Goal: Book appointment/travel/reservation

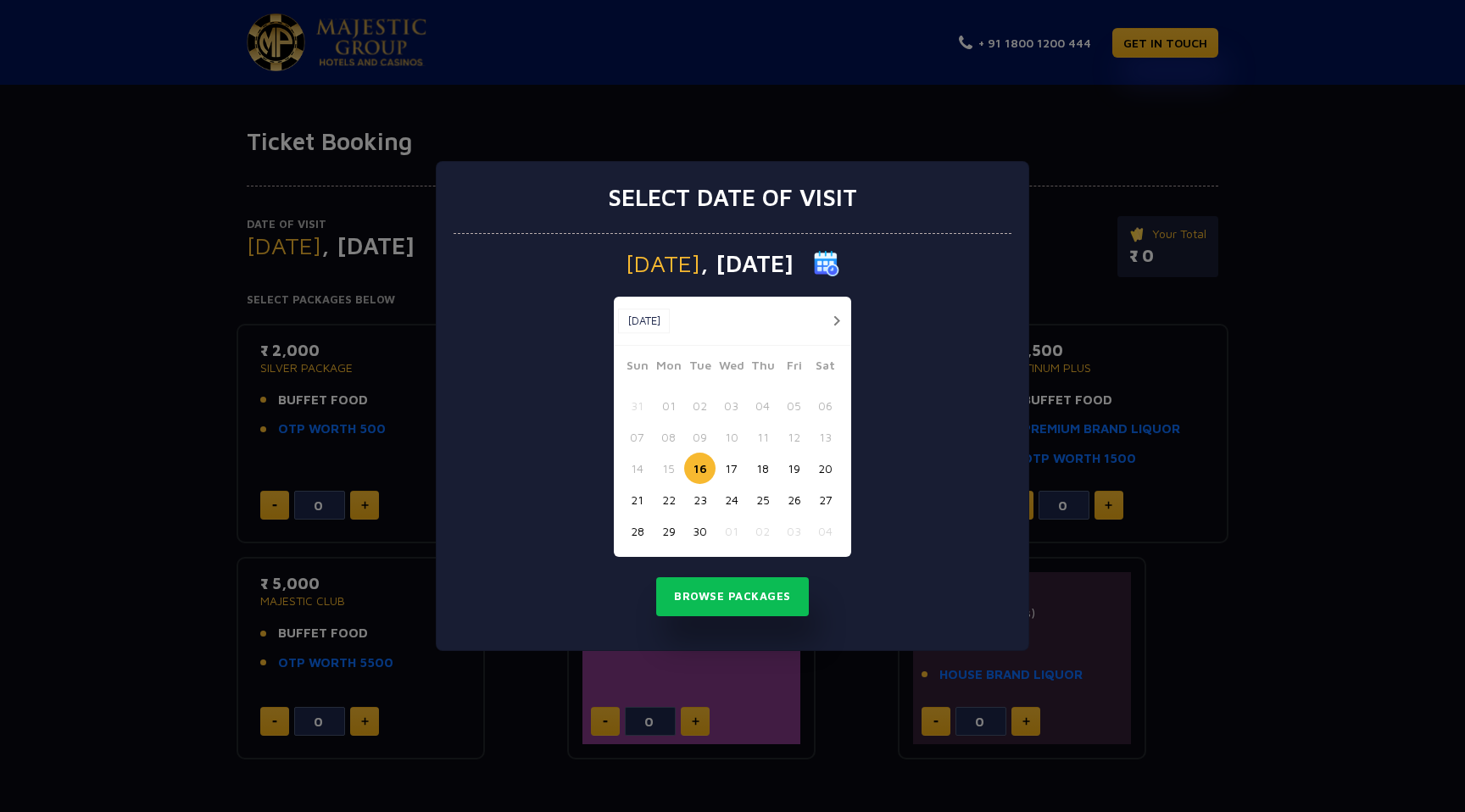
click at [838, 311] on button "button" at bounding box center [836, 320] width 21 height 21
click at [727, 411] on button "01" at bounding box center [731, 405] width 31 height 31
click at [810, 322] on button "button" at bounding box center [804, 320] width 21 height 21
click at [708, 537] on button "30" at bounding box center [700, 531] width 31 height 31
click at [714, 592] on button "Browse Packages" at bounding box center [732, 597] width 152 height 39
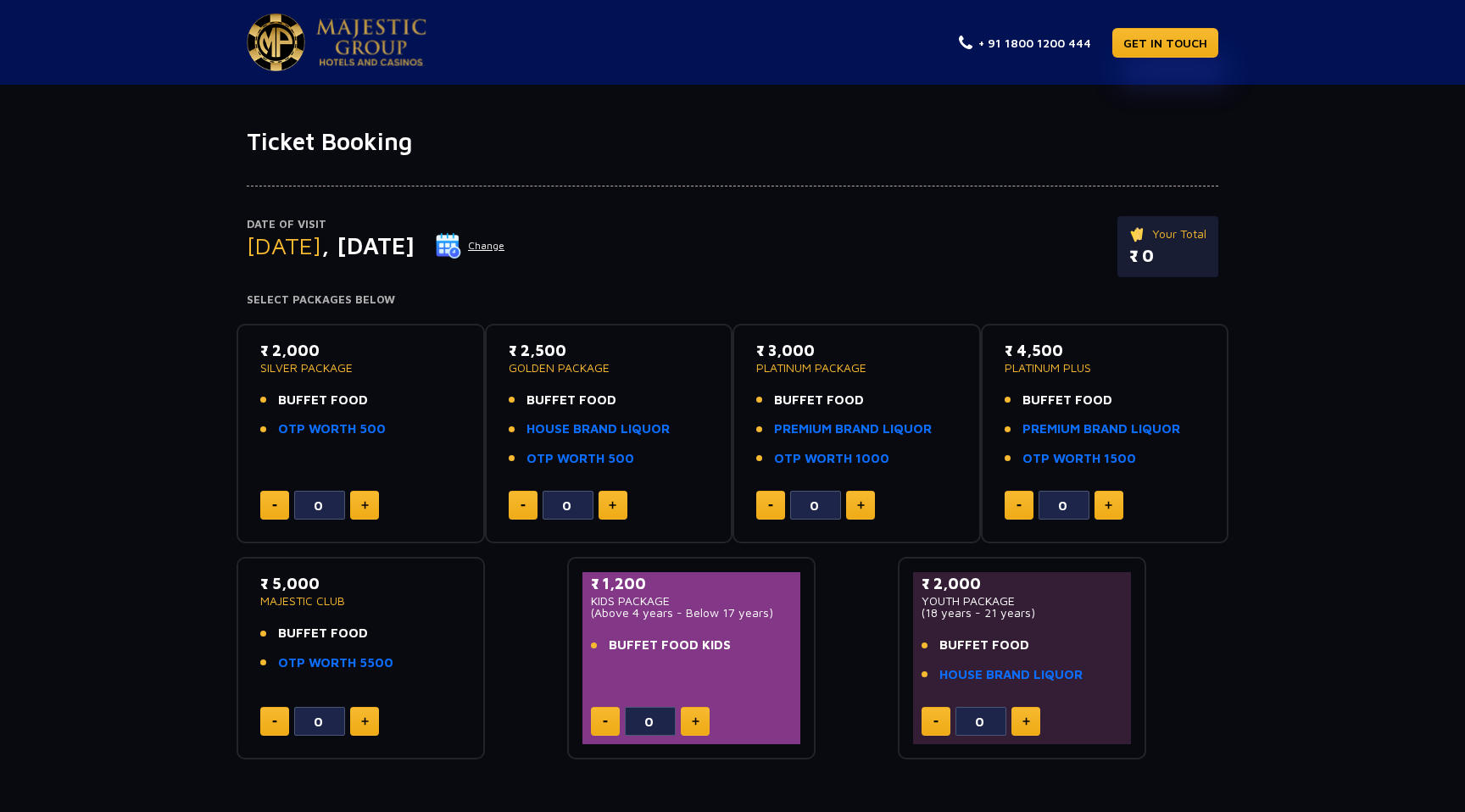
click at [291, 378] on div "₹ 2,000 SILVER PACKAGE BUFFET FOOD OTP WORTH 500" at bounding box center [361, 394] width 201 height 110
